Goal: Task Accomplishment & Management: Complete application form

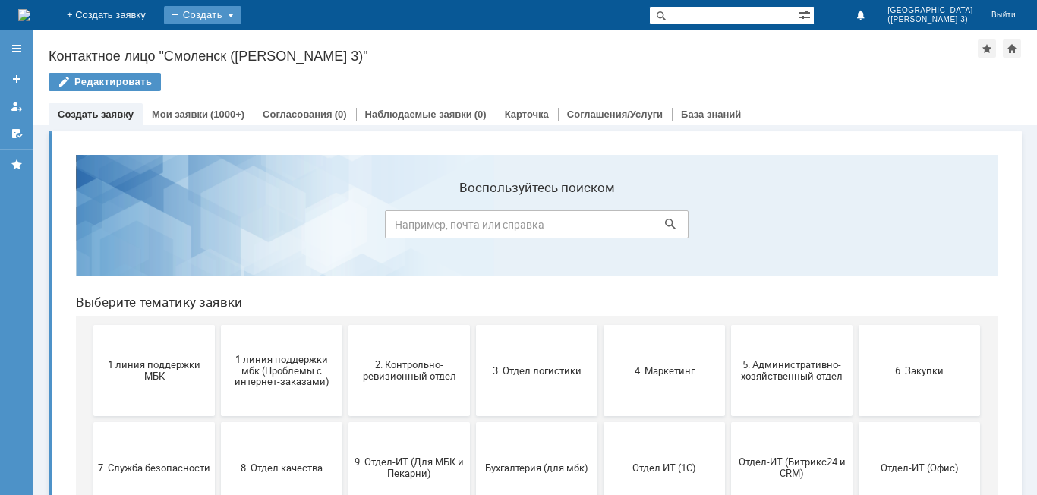
click at [242, 18] on div "Создать" at bounding box center [202, 15] width 77 height 18
click at [283, 46] on link "Заявка" at bounding box center [224, 45] width 115 height 18
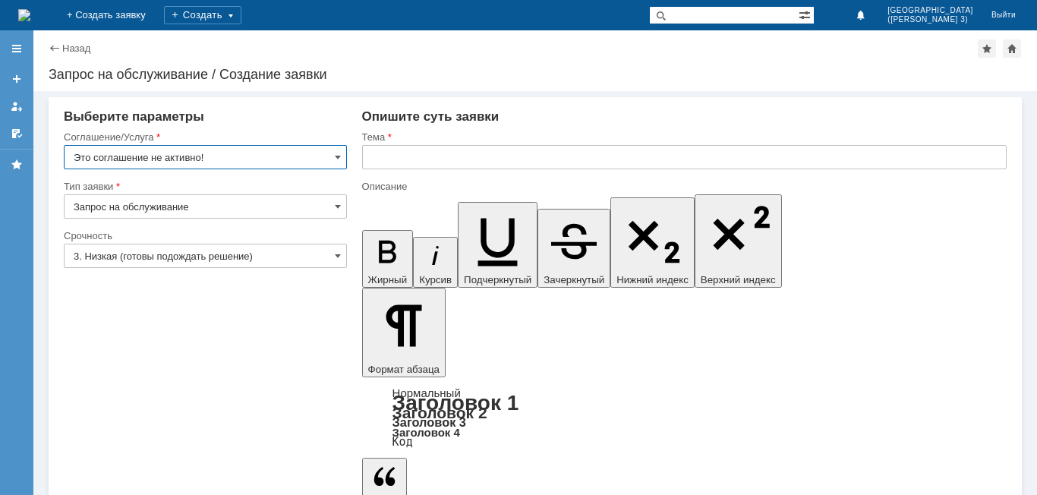
click at [239, 154] on input "Это соглашение не активно!" at bounding box center [205, 157] width 283 height 24
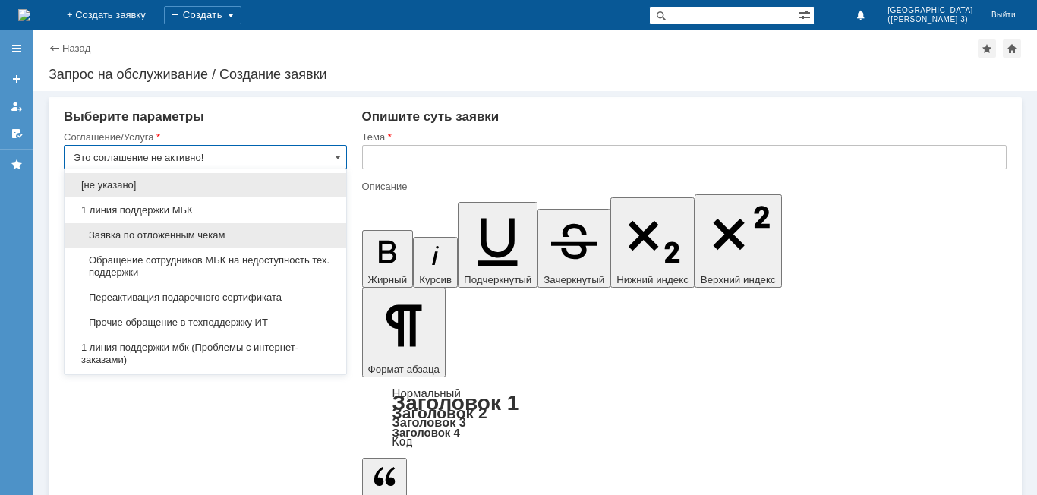
click at [229, 238] on span "Заявка по отложенным чекам" at bounding box center [206, 235] width 264 height 12
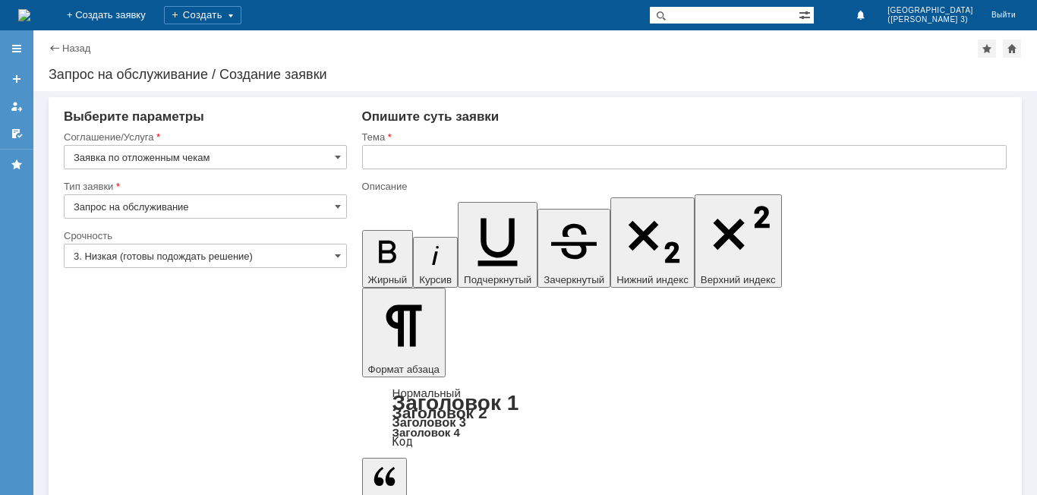
type input "Заявка по отложенным чекам"
click at [396, 153] on input "text" at bounding box center [684, 157] width 645 height 24
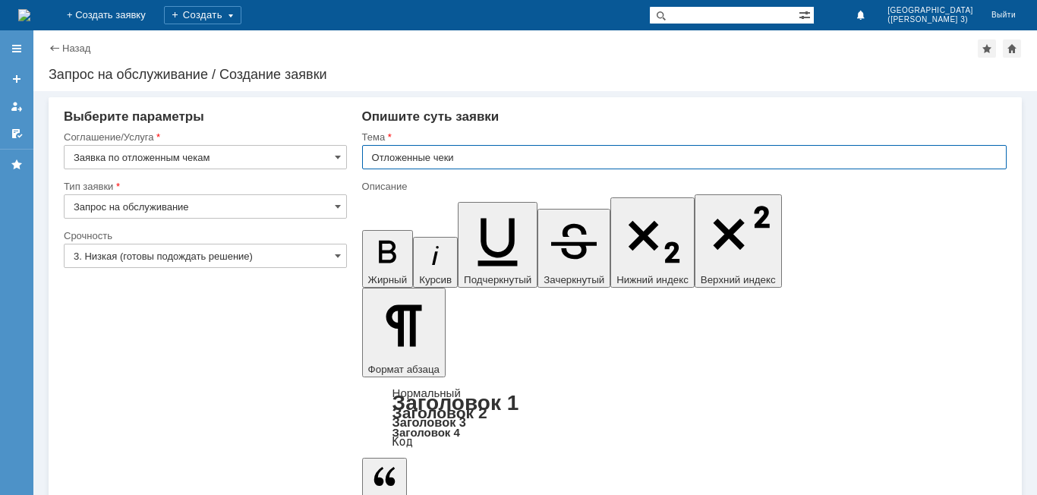
type input "Отложенные чеки"
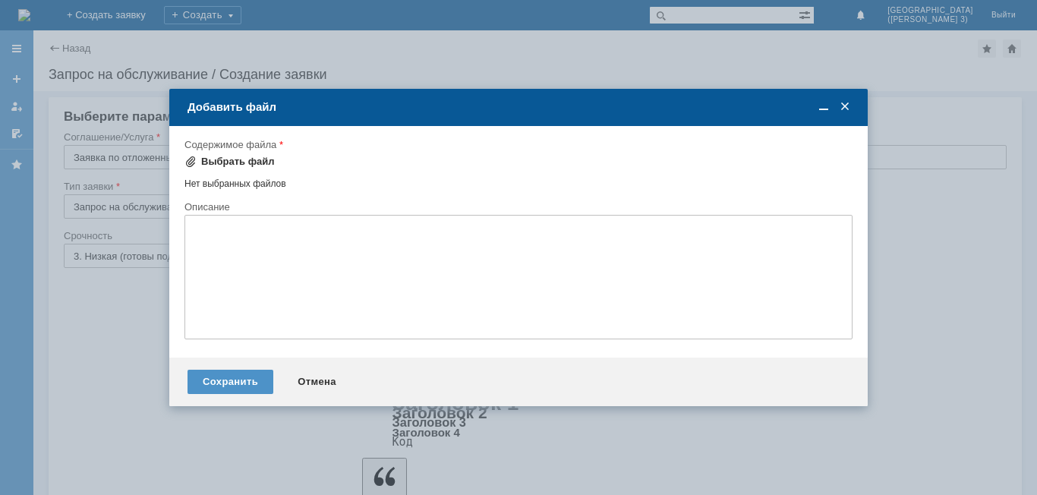
click at [255, 163] on div "Выбрать файл" at bounding box center [238, 162] width 74 height 12
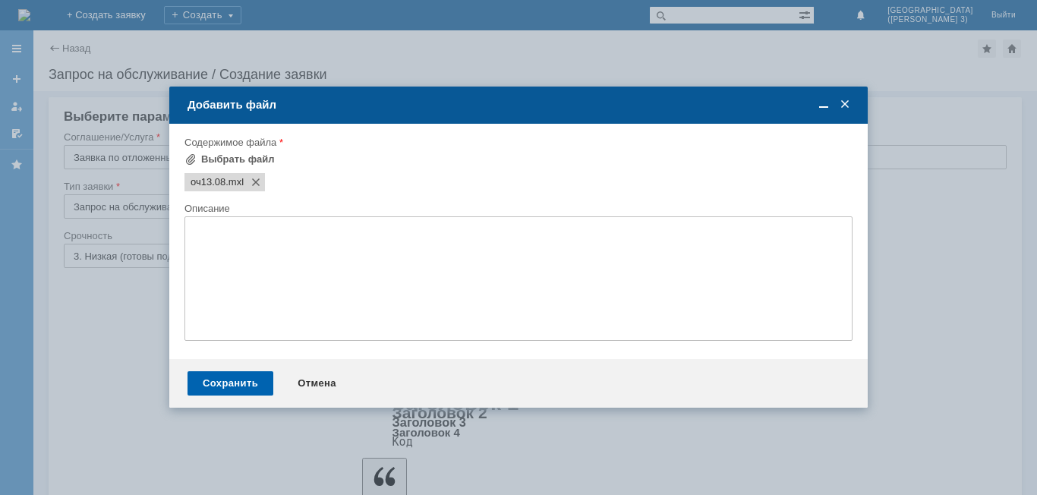
click at [224, 380] on div "Сохранить" at bounding box center [231, 383] width 86 height 24
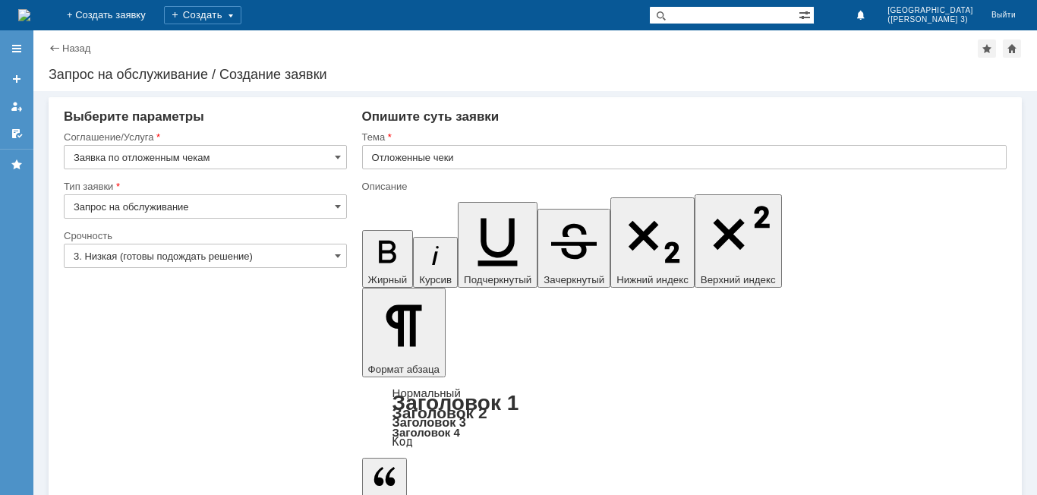
click at [314, 208] on input "Запрос на обслуживание" at bounding box center [205, 206] width 283 height 24
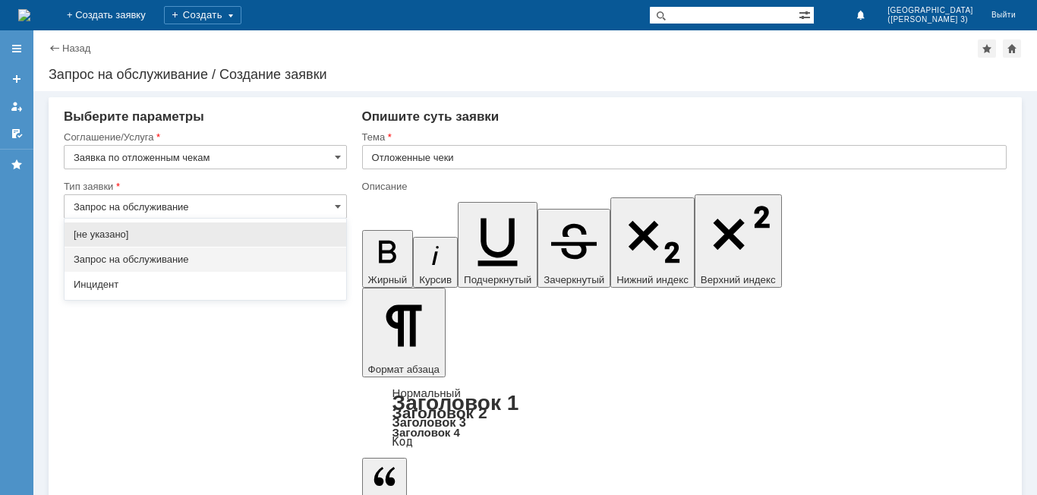
click at [314, 208] on input "Запрос на обслуживание" at bounding box center [205, 206] width 283 height 24
